Goal: Find specific fact: Find specific fact

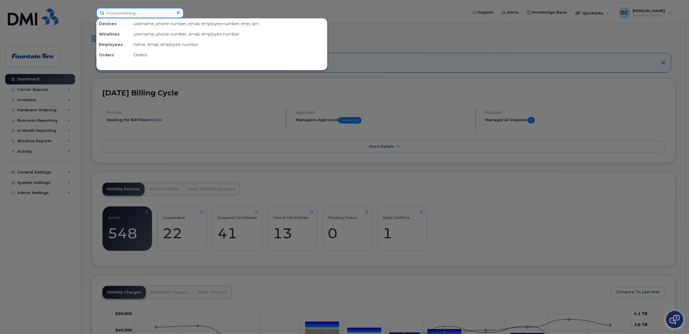
click at [141, 14] on input at bounding box center [140, 13] width 88 height 10
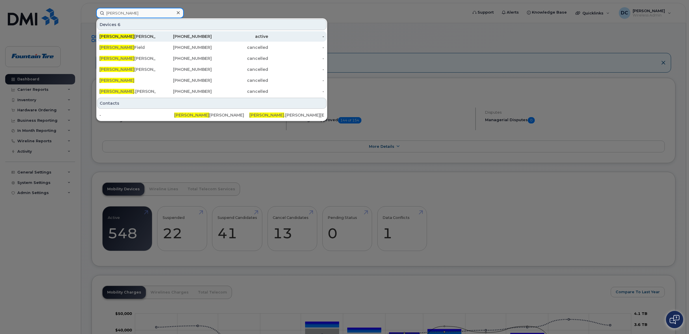
type input "craig"
click at [124, 36] on div "Craig Pasternak" at bounding box center [127, 37] width 56 height 6
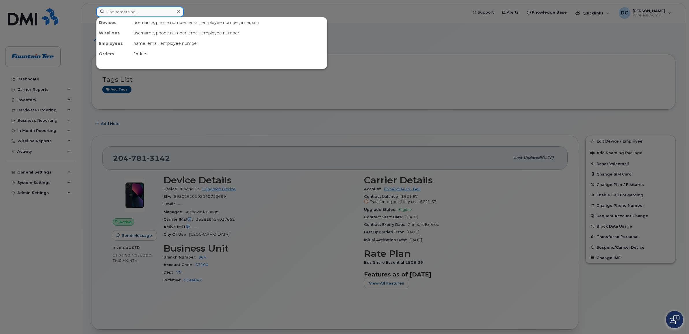
click at [117, 13] on input at bounding box center [140, 12] width 88 height 10
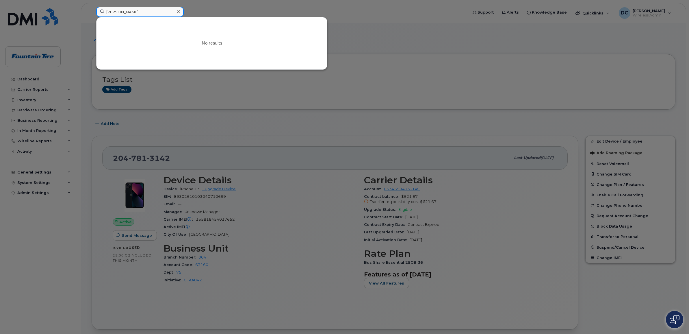
type input "marcell"
click at [178, 12] on icon at bounding box center [178, 11] width 3 height 3
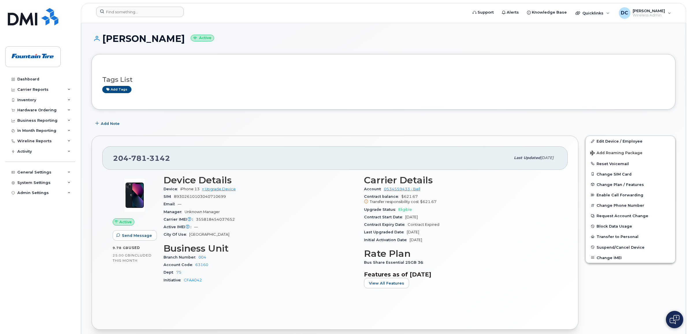
click at [285, 121] on div "Add Note" at bounding box center [384, 123] width 584 height 10
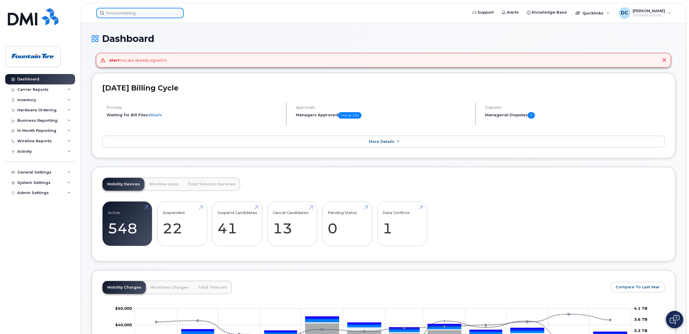
click at [113, 15] on input at bounding box center [140, 13] width 88 height 10
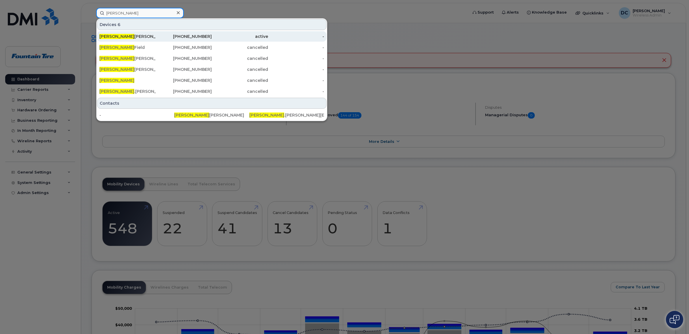
type input "[PERSON_NAME]"
click at [120, 38] on div "[PERSON_NAME]" at bounding box center [127, 37] width 56 height 6
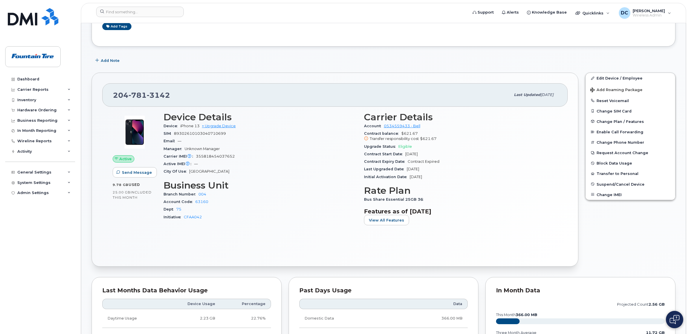
scroll to position [72, 0]
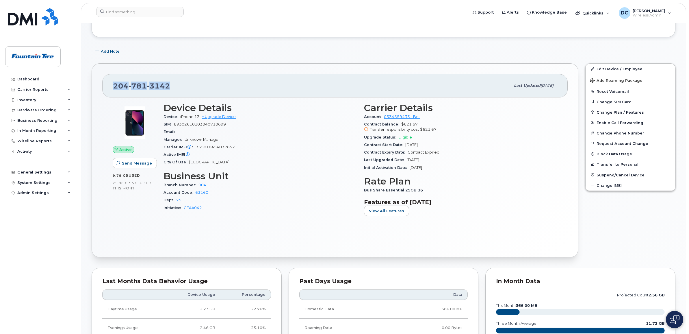
drag, startPoint x: 174, startPoint y: 83, endPoint x: 111, endPoint y: 82, distance: 62.7
click at [111, 82] on div "204 781 3142 Last updated Jun 23, 2023" at bounding box center [334, 85] width 465 height 23
copy span "204 781 3142"
click at [128, 14] on input at bounding box center [140, 12] width 88 height 10
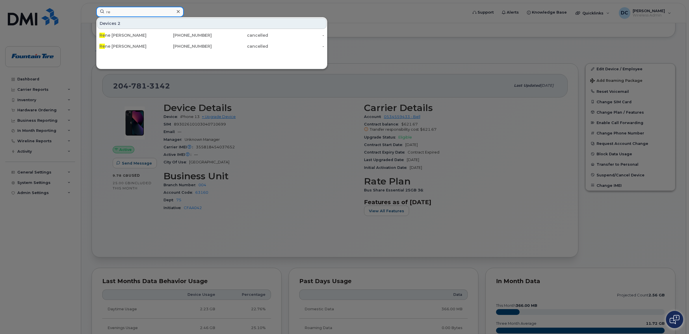
type input "r"
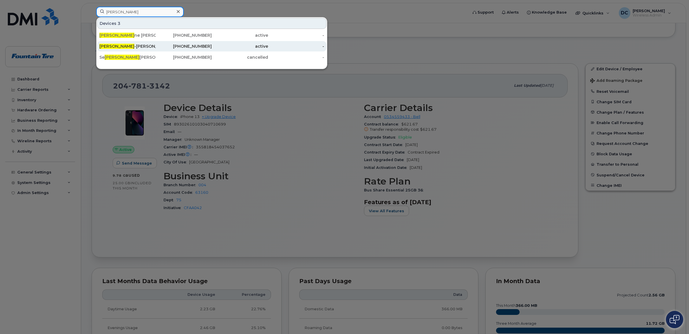
type input "jean"
click at [125, 47] on div "Jean -Paul Benoit" at bounding box center [127, 46] width 56 height 6
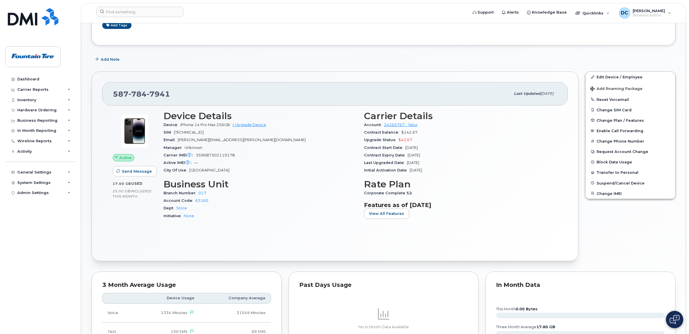
scroll to position [108, 0]
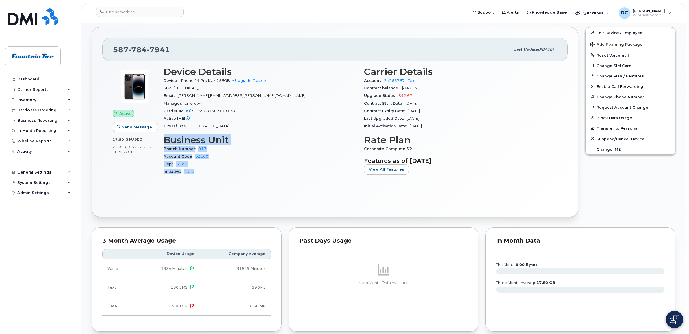
drag, startPoint x: 165, startPoint y: 139, endPoint x: 196, endPoint y: 170, distance: 44.3
click at [196, 170] on section "Business Unit Branch Number 017 Account Code 63160 Dept Store Initiative None" at bounding box center [261, 155] width 194 height 41
copy section "Business Unit Branch Number 017 Account Code 63160 Dept Store Initiative None"
click at [258, 14] on form at bounding box center [280, 12] width 368 height 10
click at [665, 12] on span "[PERSON_NAME]" at bounding box center [649, 10] width 32 height 5
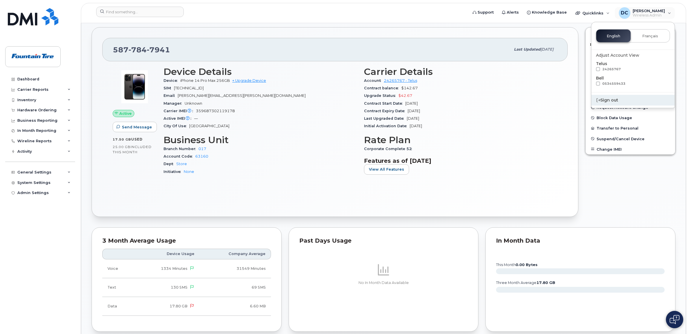
click at [614, 99] on div "Sign out" at bounding box center [632, 100] width 83 height 11
